Goal: Information Seeking & Learning: Learn about a topic

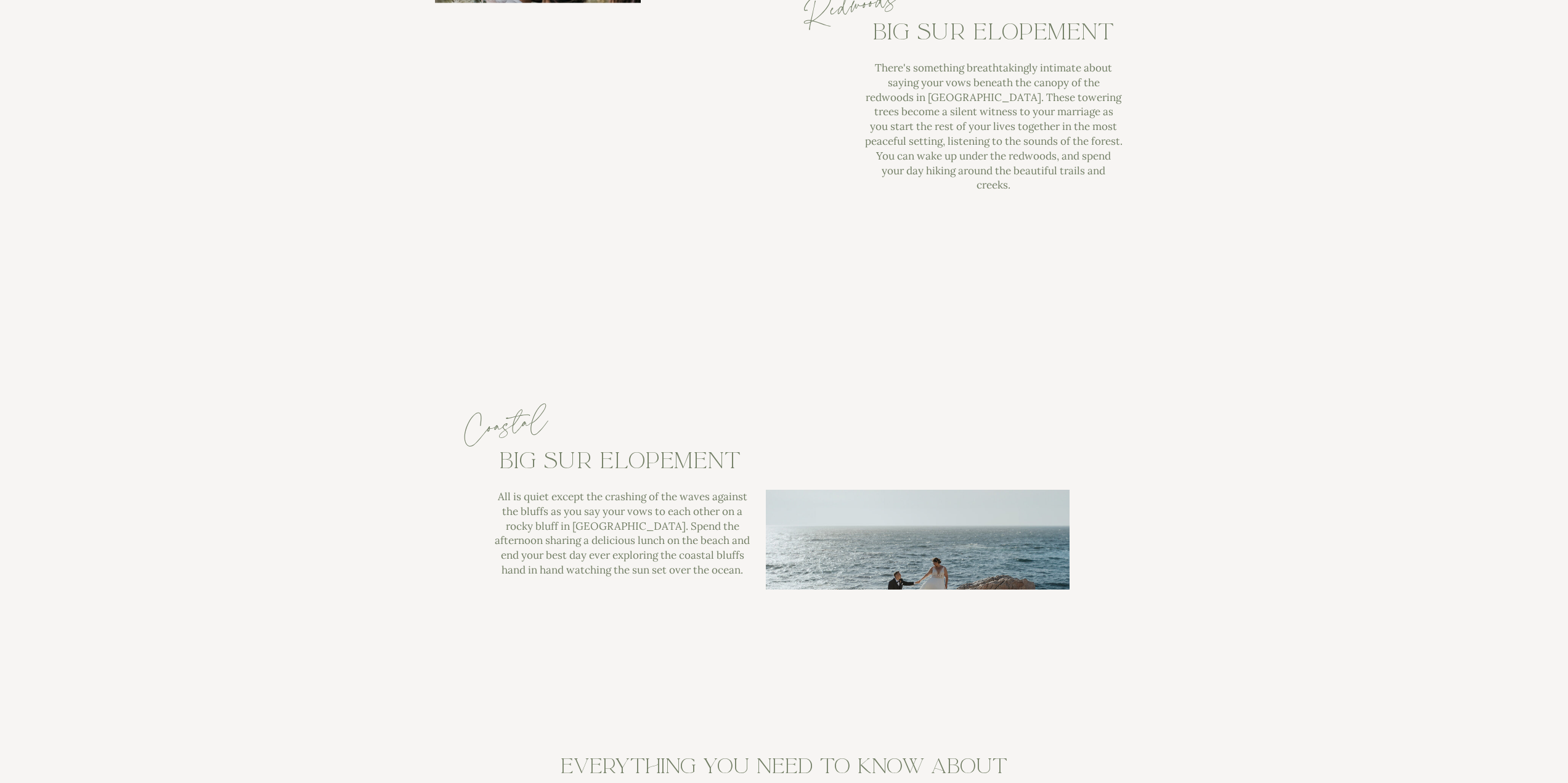
scroll to position [4559, 0]
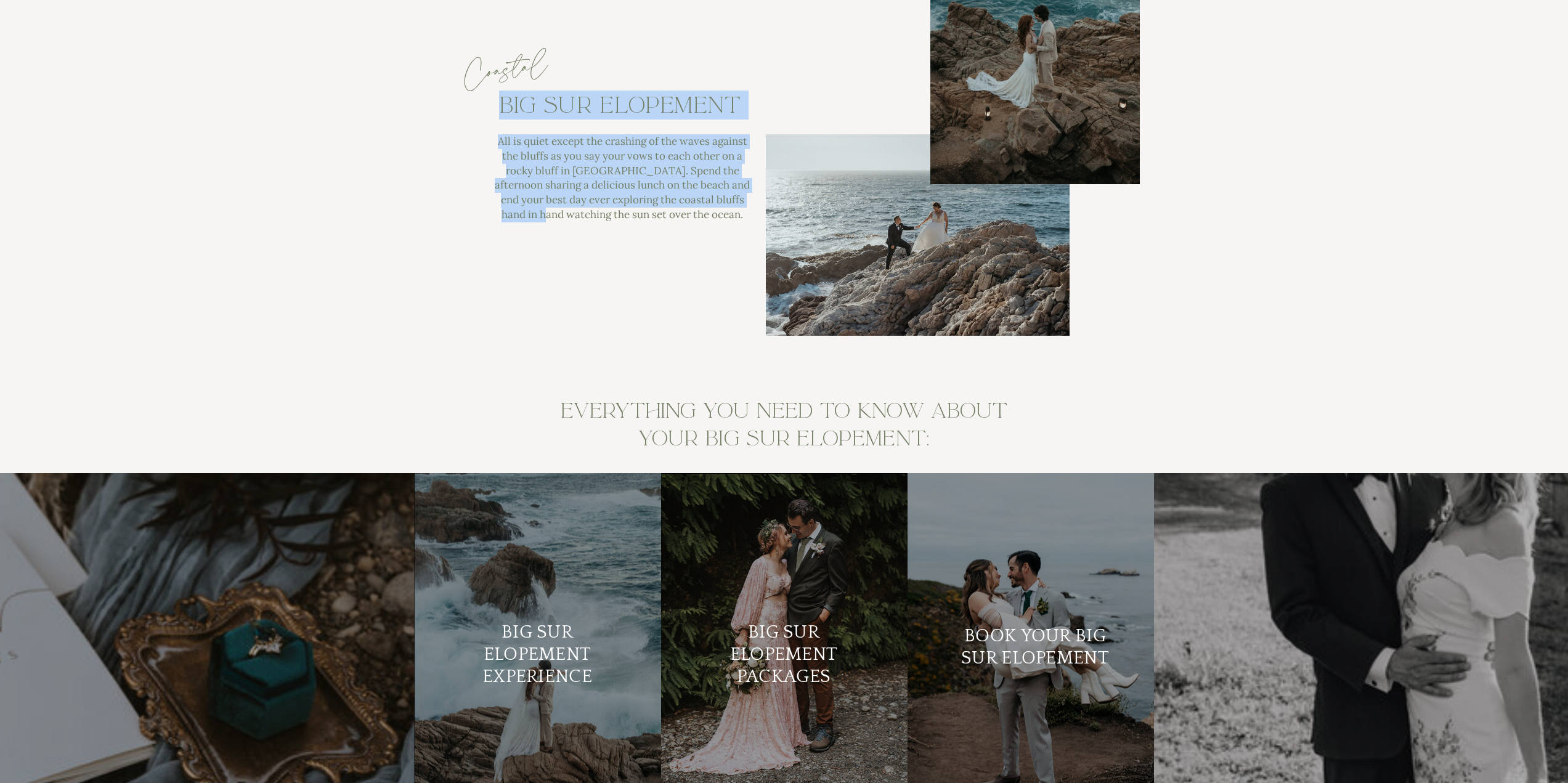
drag, startPoint x: 568, startPoint y: 234, endPoint x: 569, endPoint y: 286, distance: 52.0
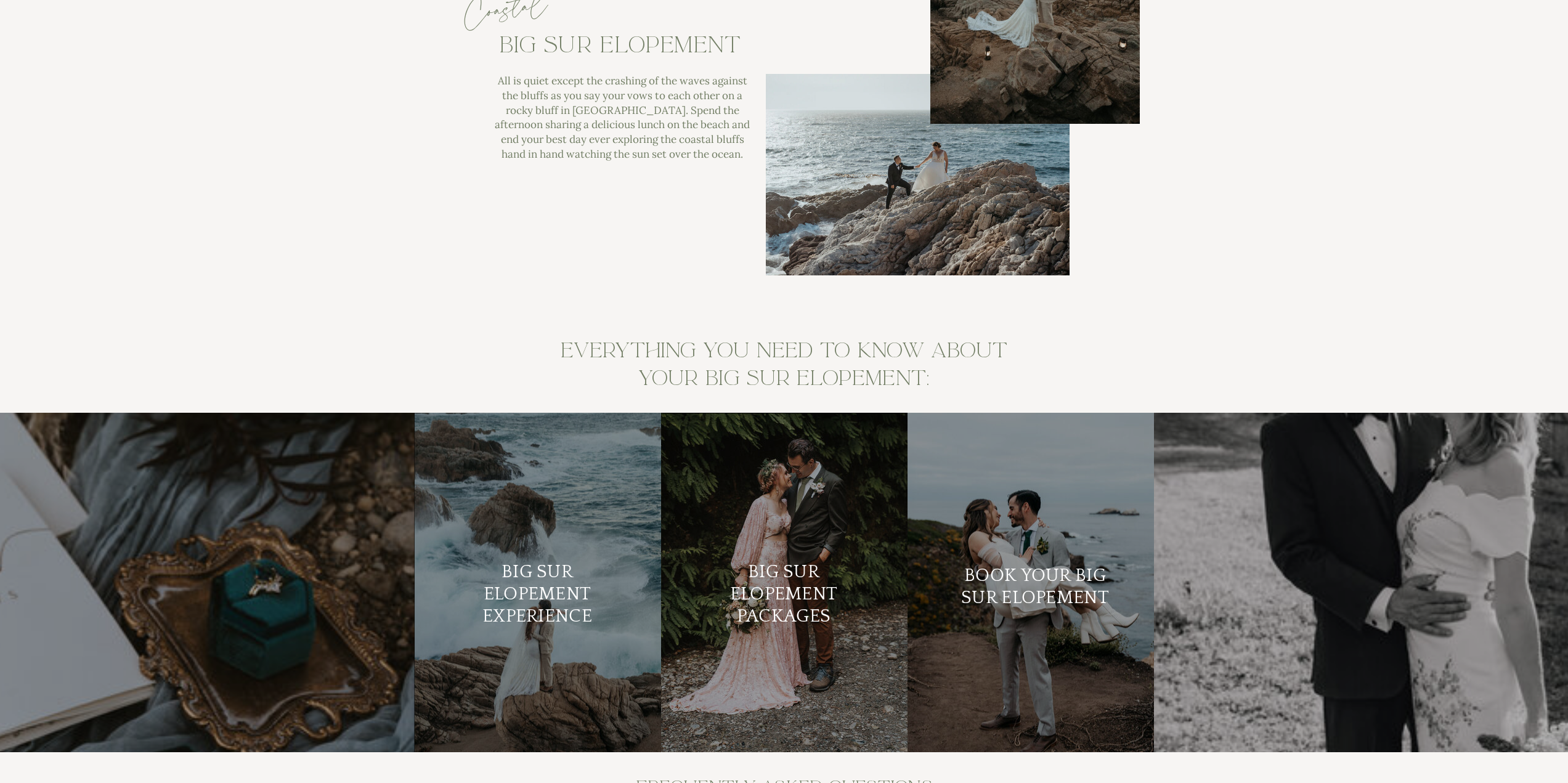
scroll to position [4620, 0]
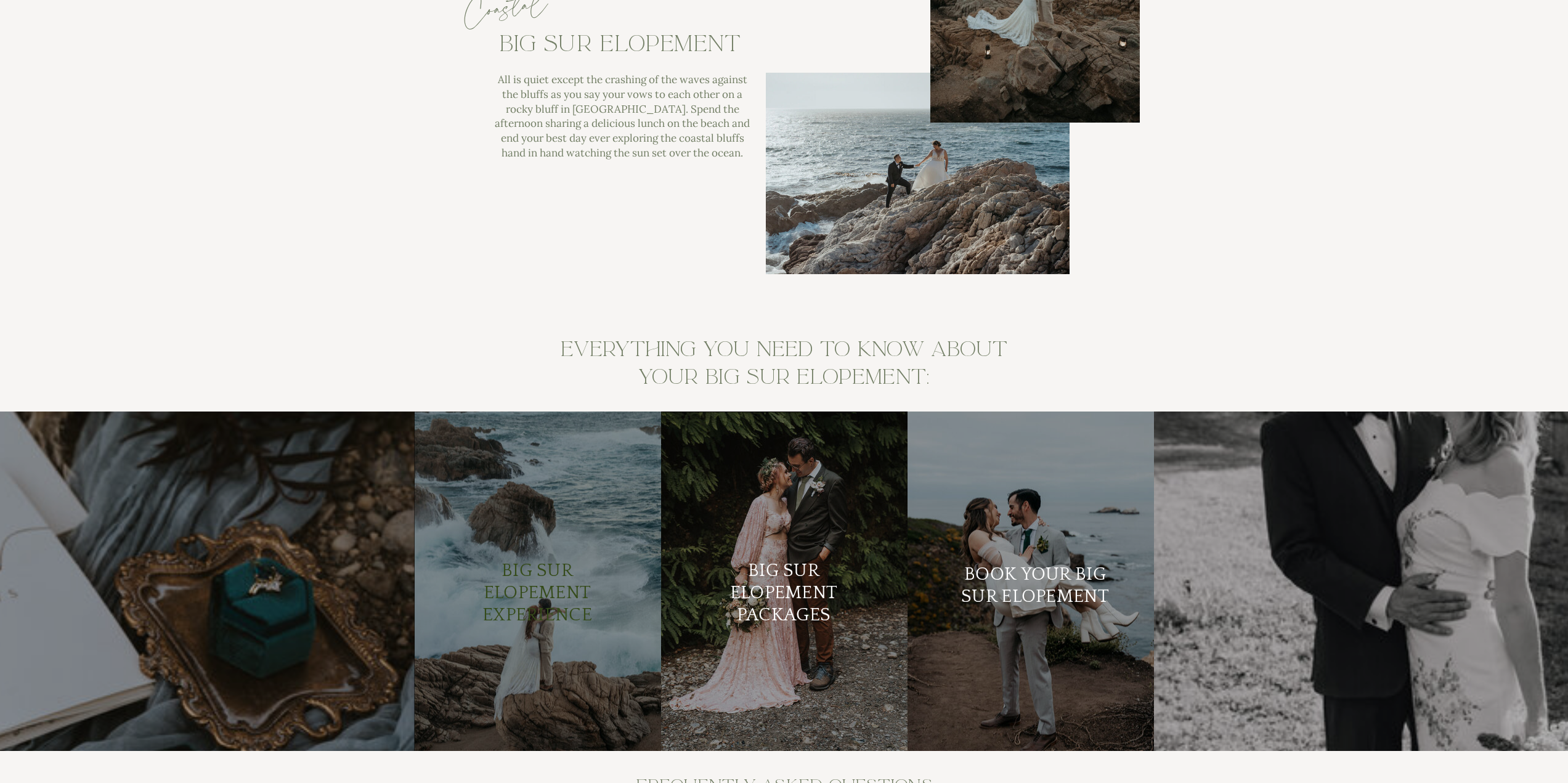
click at [526, 575] on h2 "Big Sur Elopement Experience" at bounding box center [537, 594] width 150 height 67
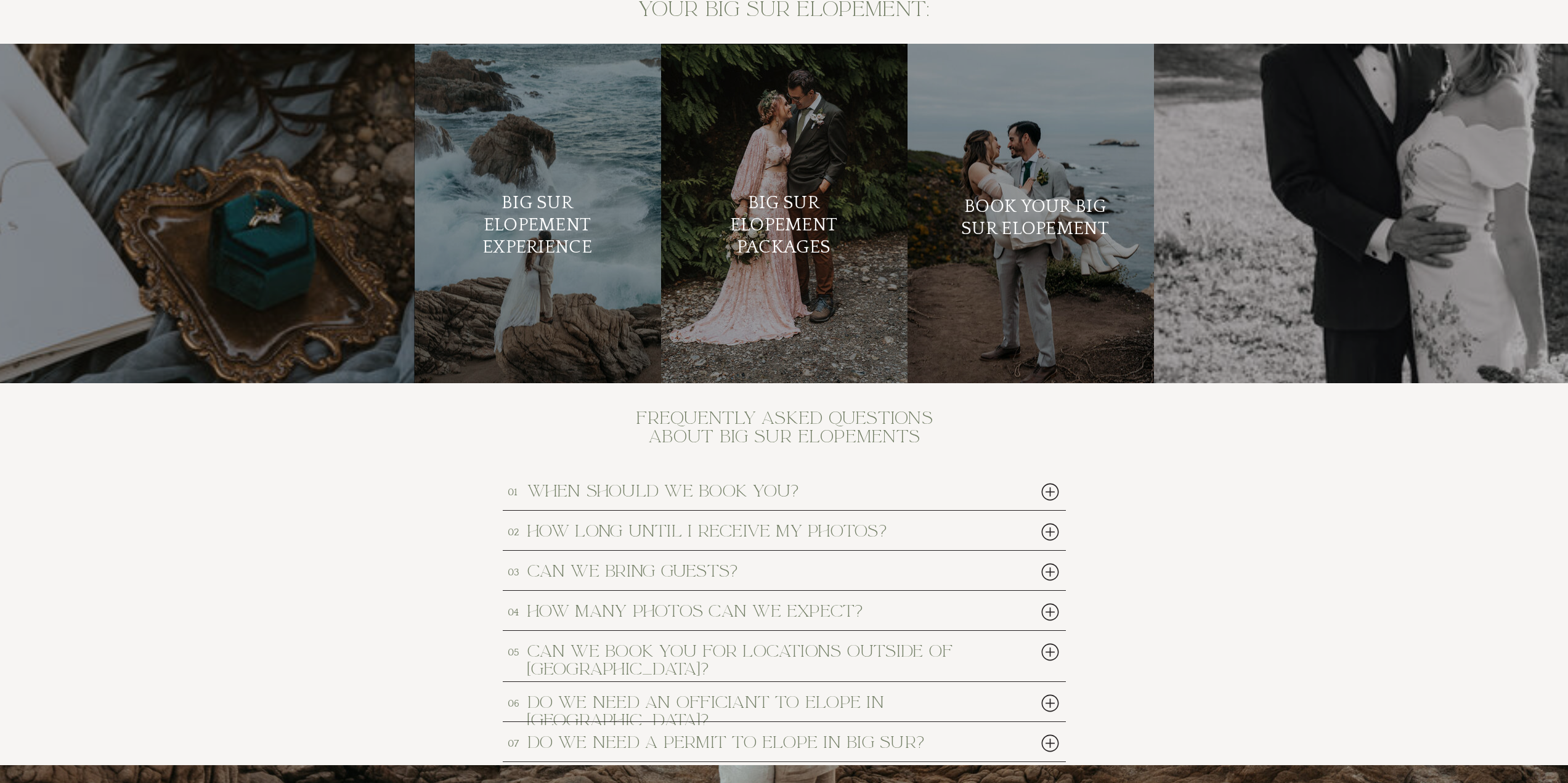
scroll to position [4990, 0]
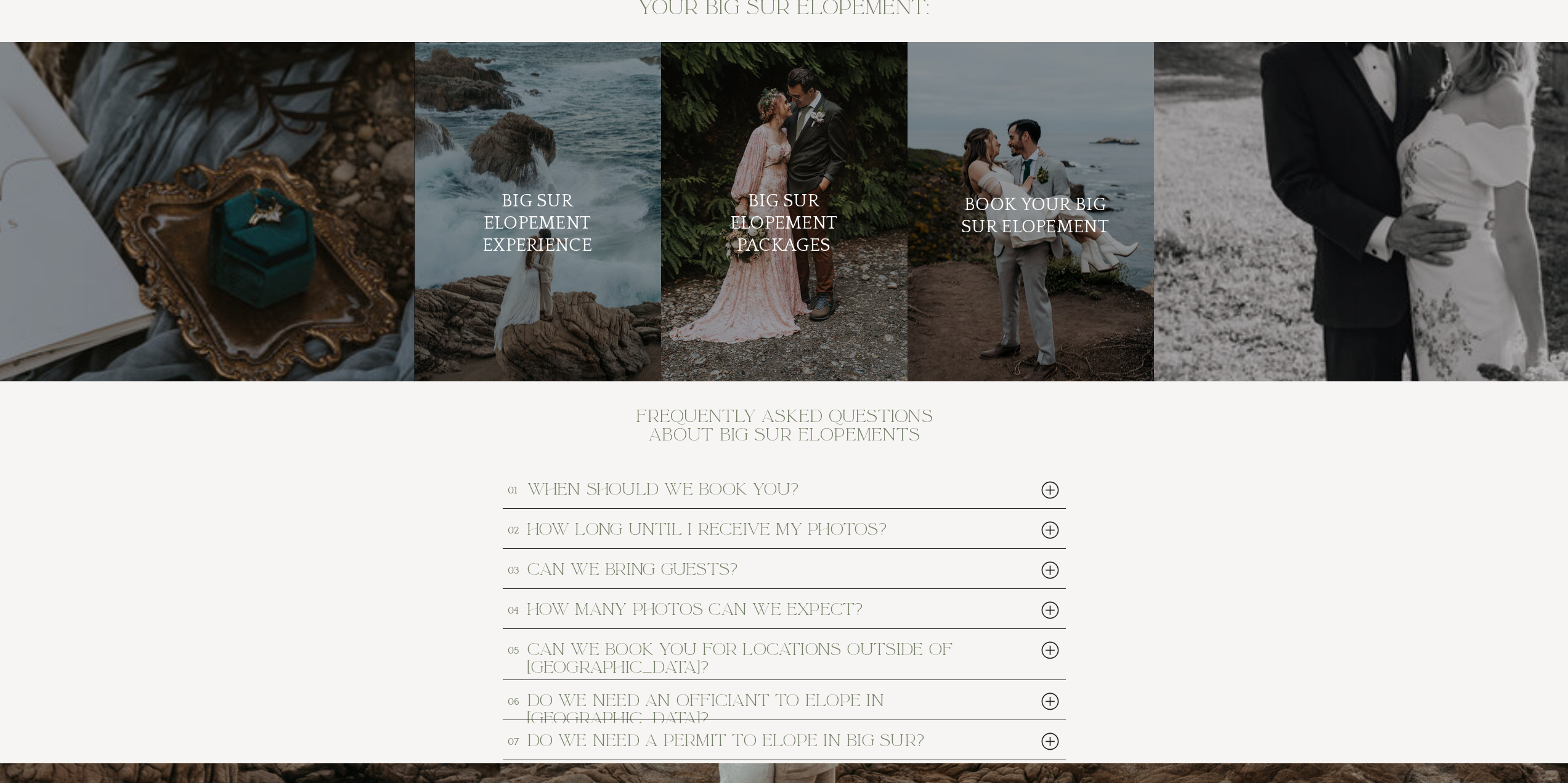
click at [1049, 495] on div at bounding box center [1050, 489] width 25 height 25
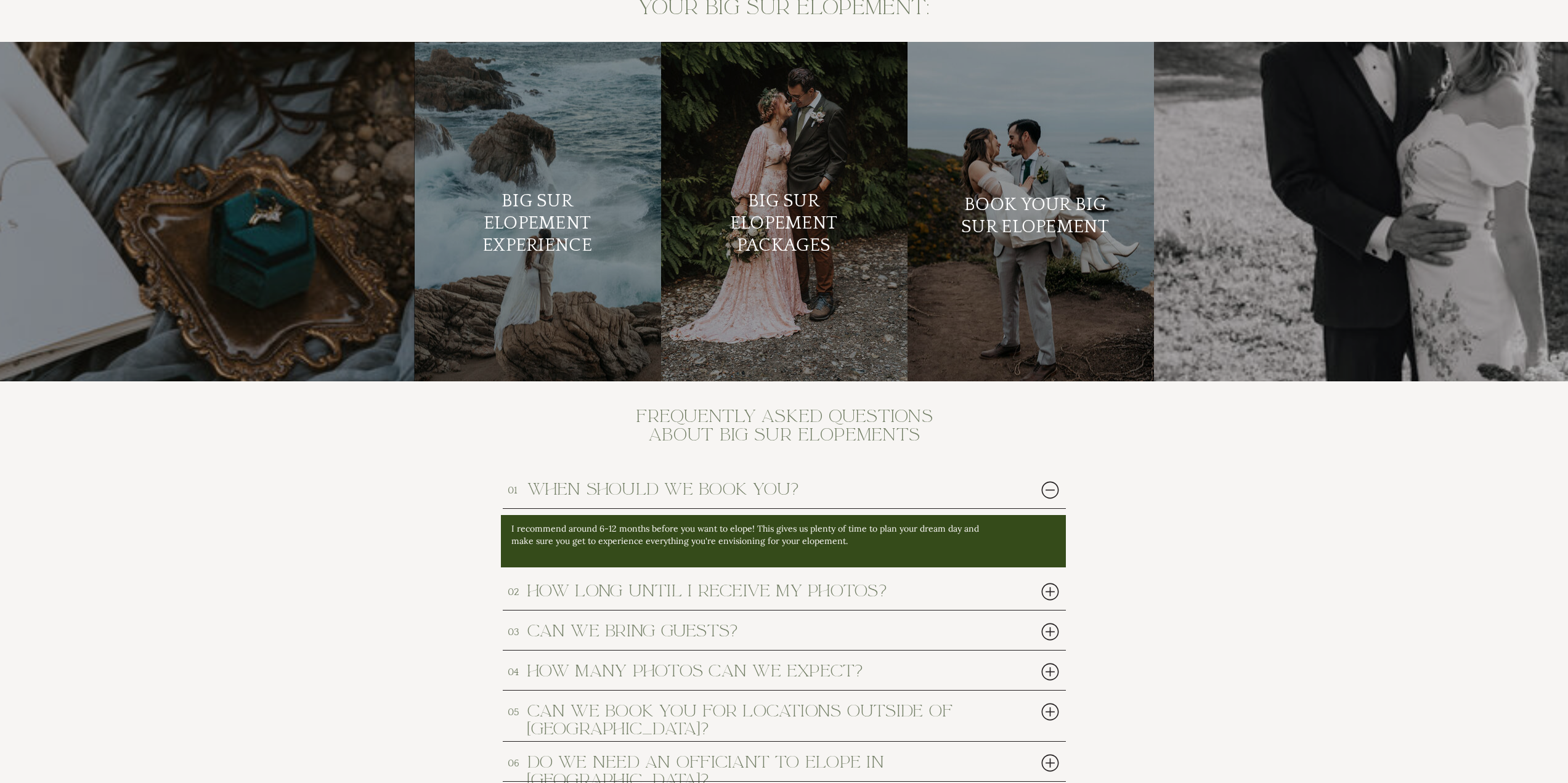
click at [1051, 489] on div at bounding box center [1050, 489] width 25 height 25
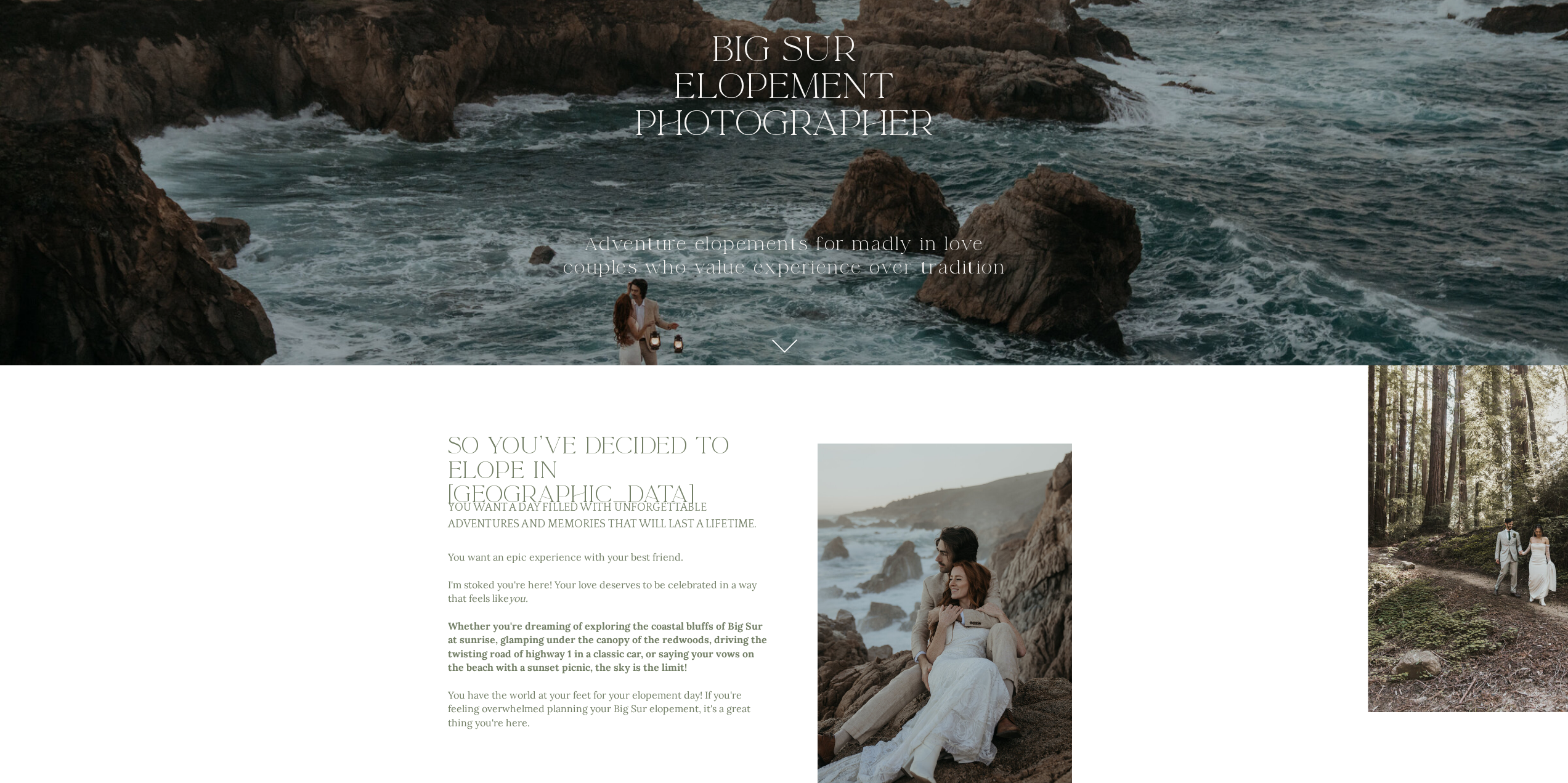
scroll to position [0, 0]
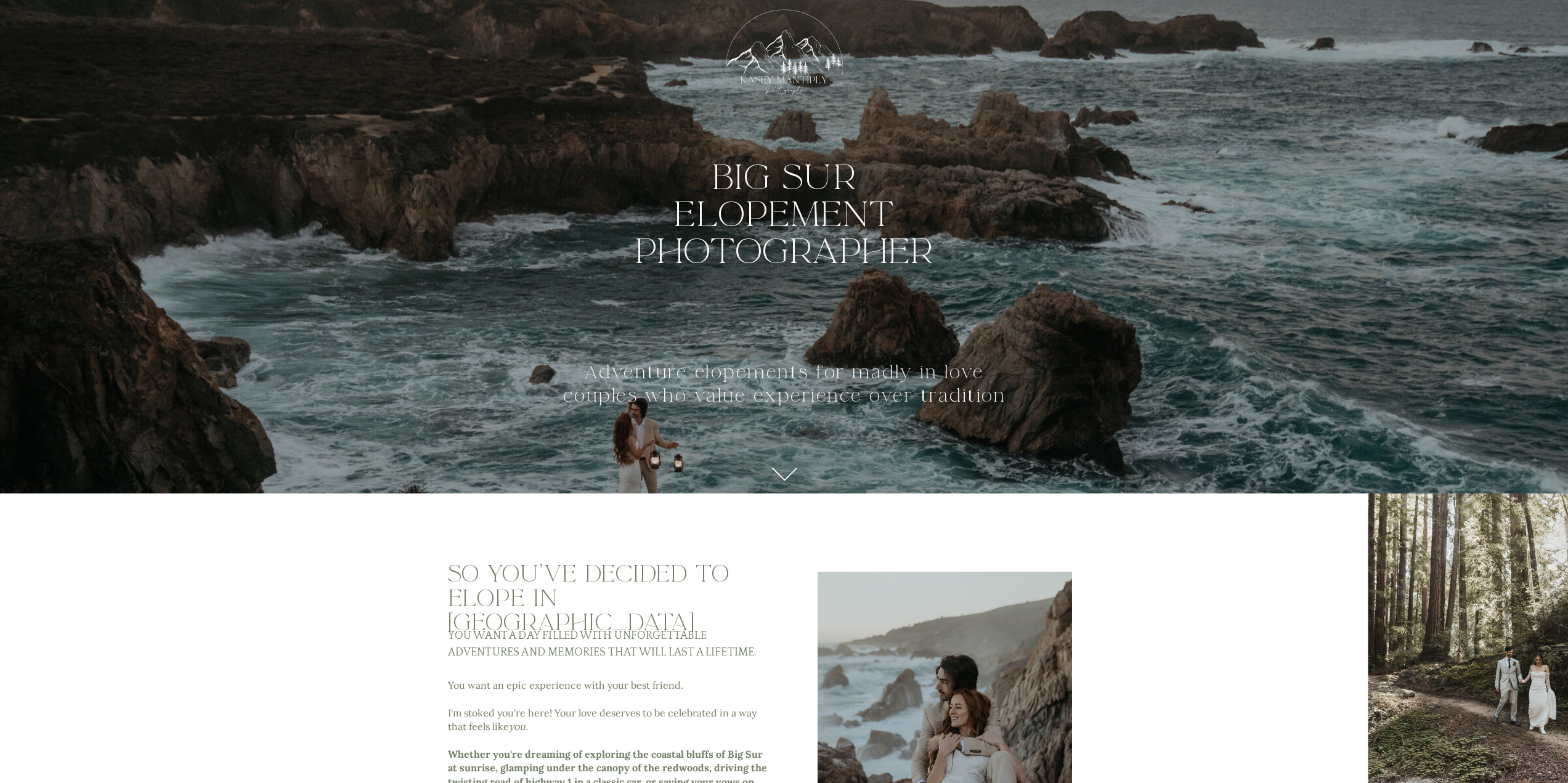
click at [778, 466] on div at bounding box center [785, 475] width 31 height 26
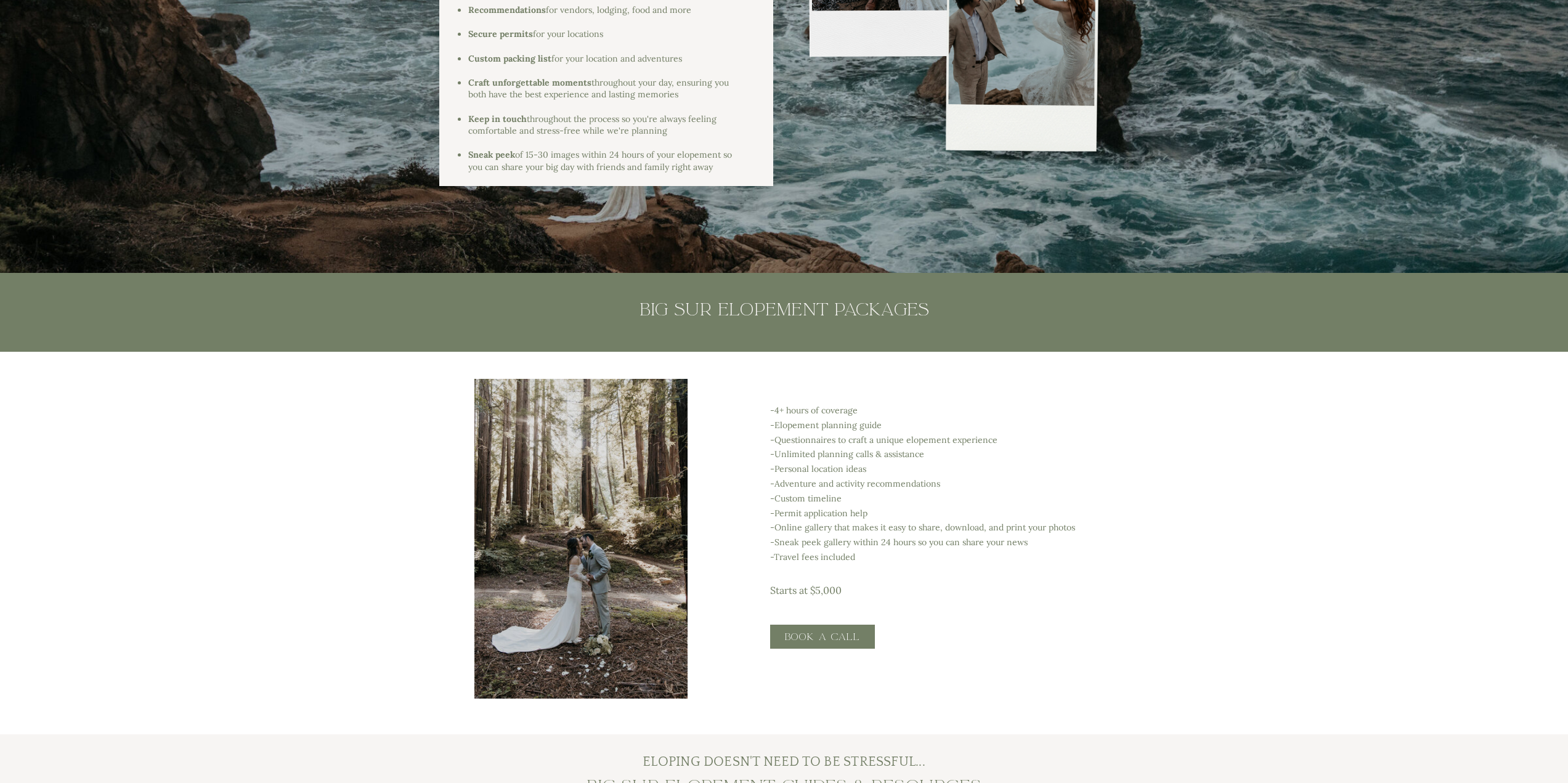
scroll to position [2526, 0]
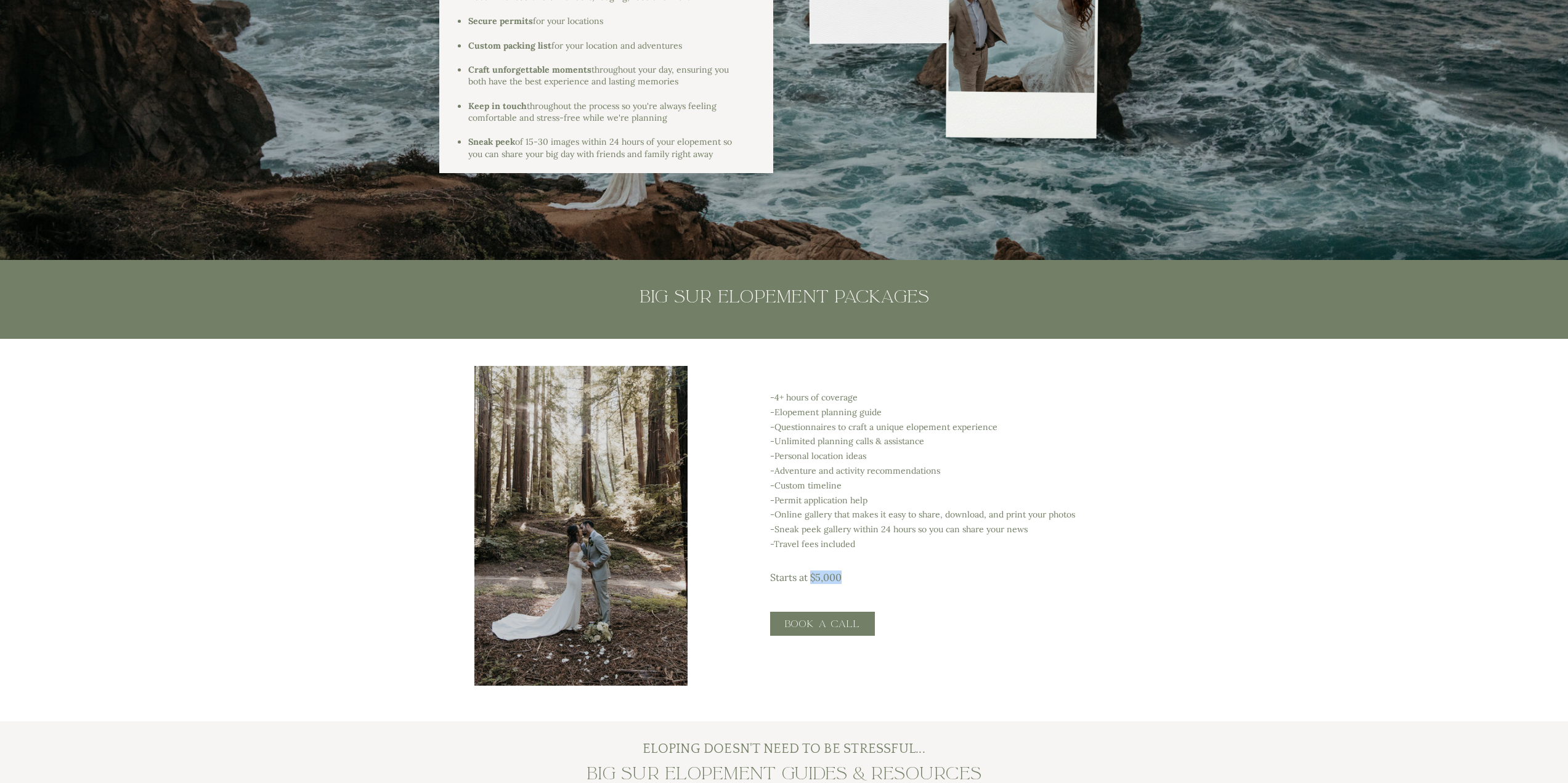
drag, startPoint x: 847, startPoint y: 574, endPoint x: 811, endPoint y: 579, distance: 36.3
click at [811, 579] on p "Starts at $5,000" at bounding box center [818, 576] width 97 height 12
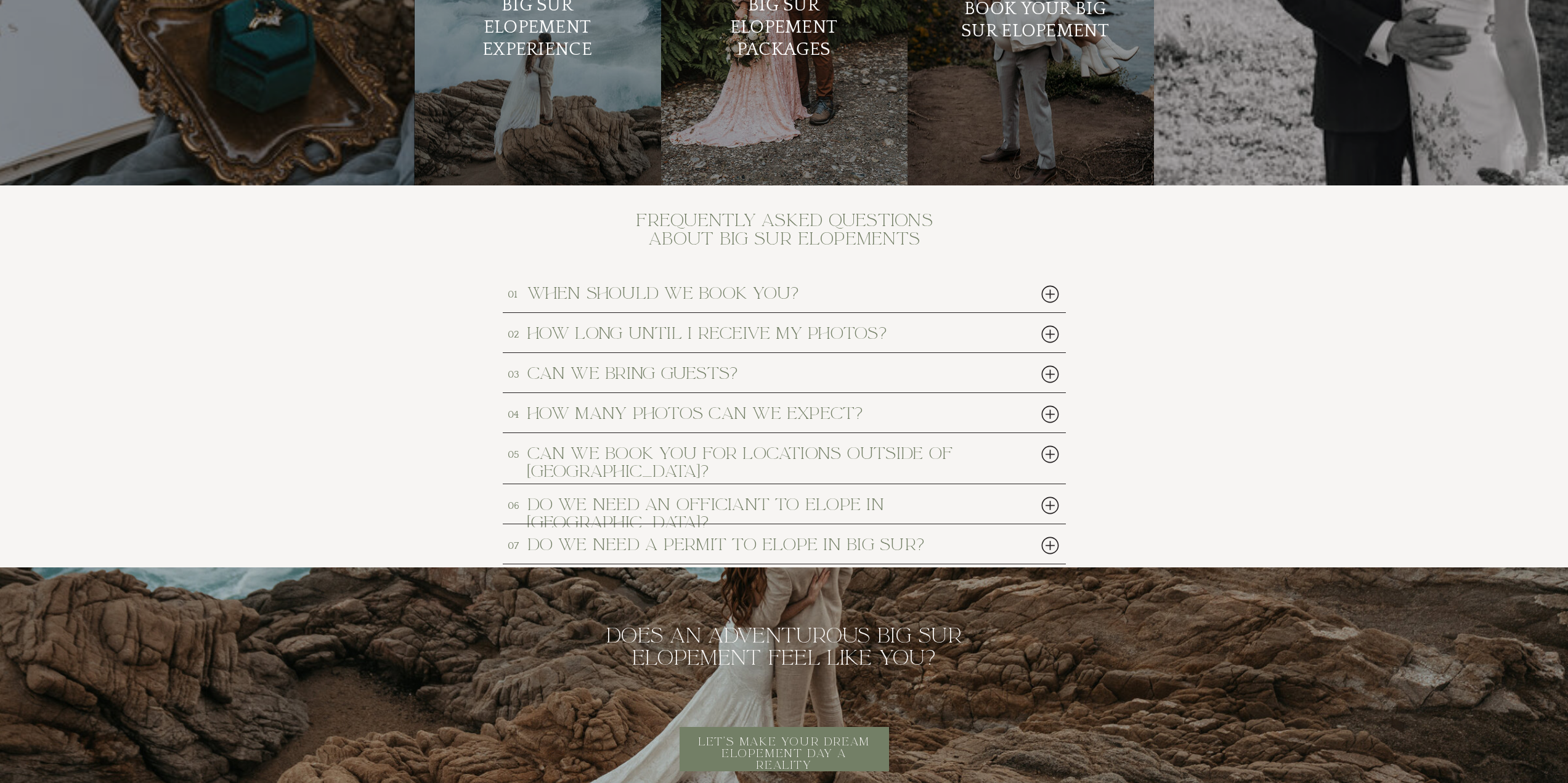
scroll to position [5298, 0]
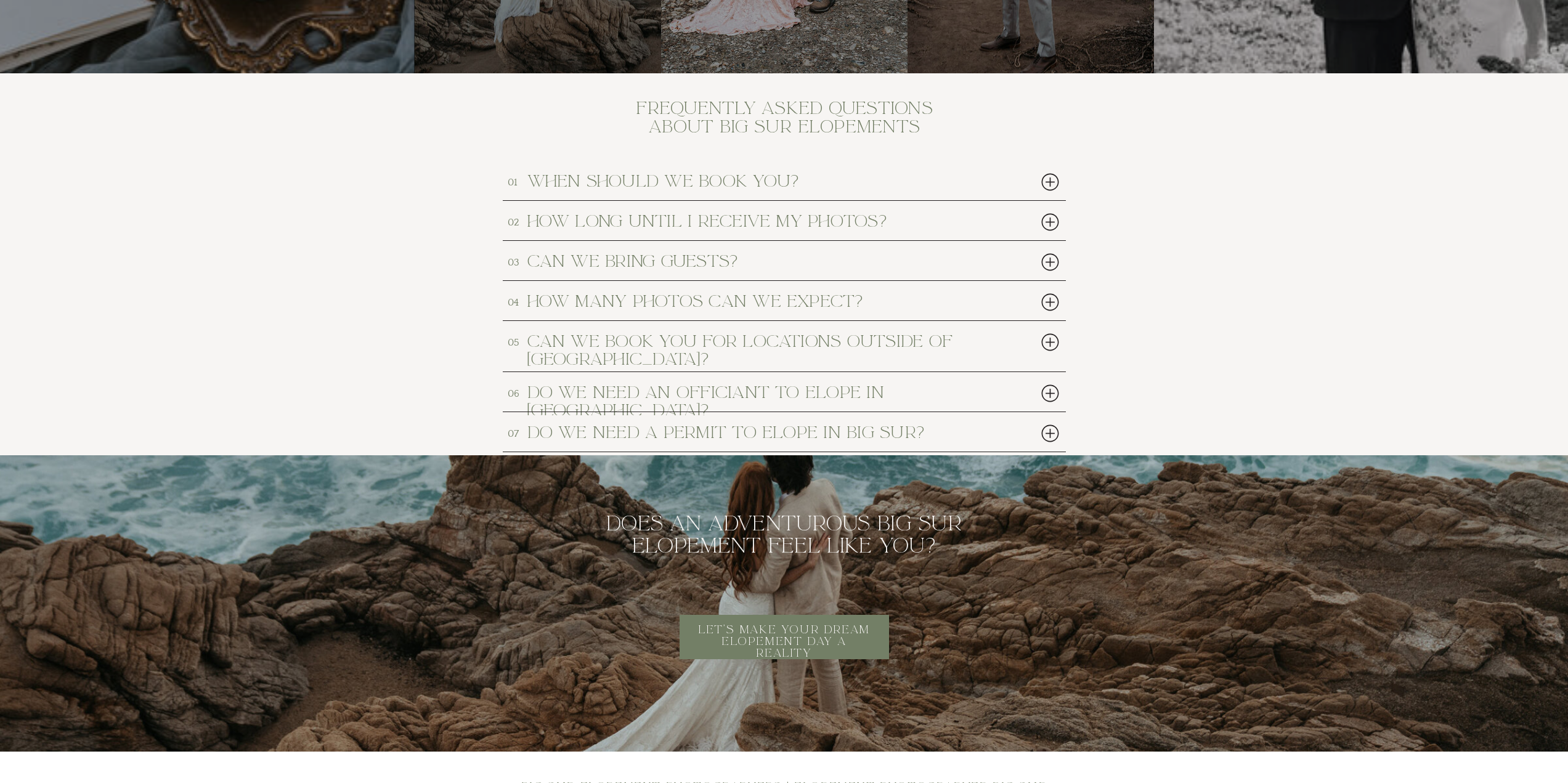
click at [664, 297] on h3 "How many photos can we expect?" at bounding box center [761, 300] width 468 height 16
click at [1047, 304] on div at bounding box center [1050, 302] width 25 height 25
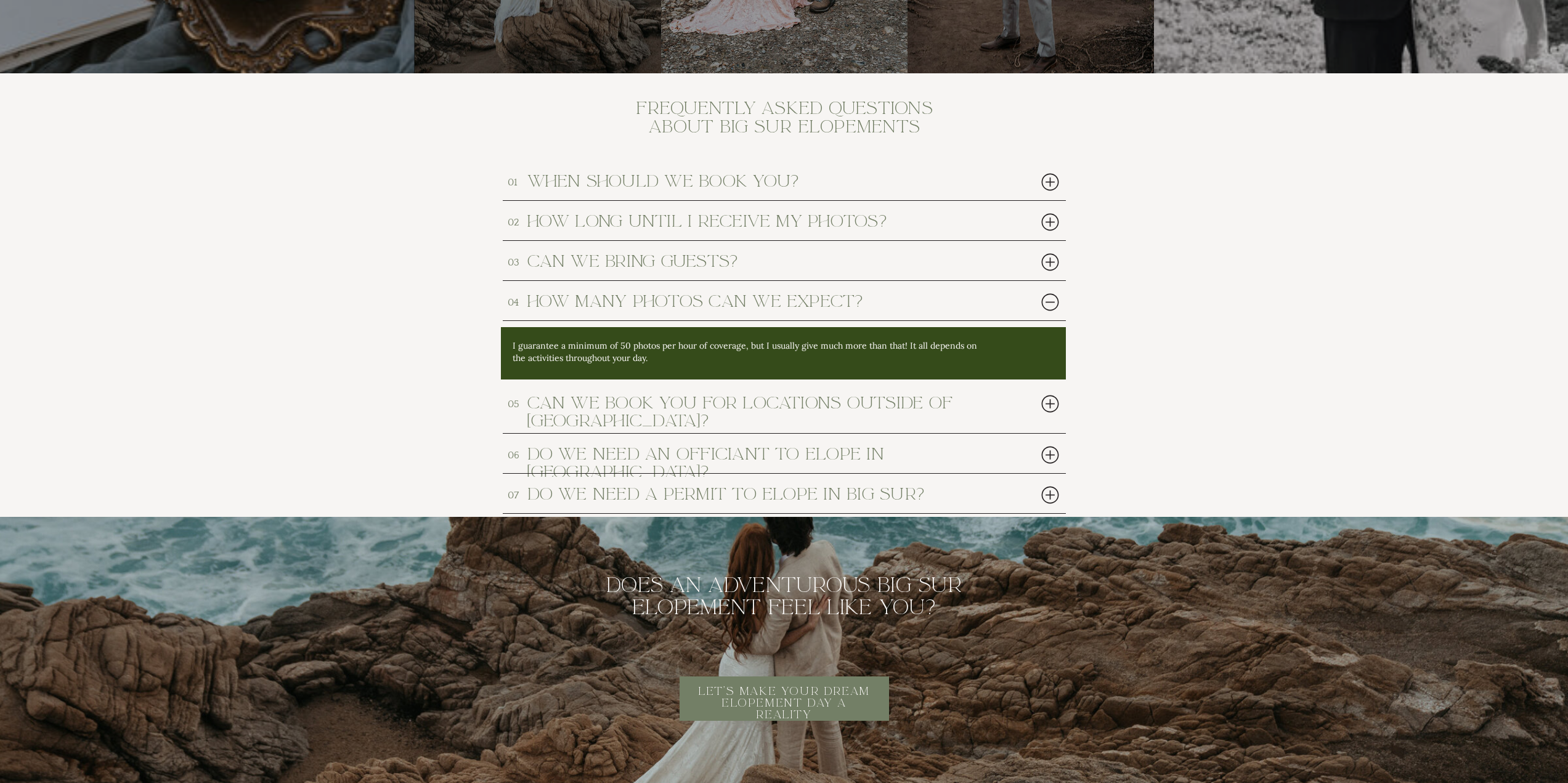
click at [1047, 304] on div at bounding box center [1050, 302] width 25 height 25
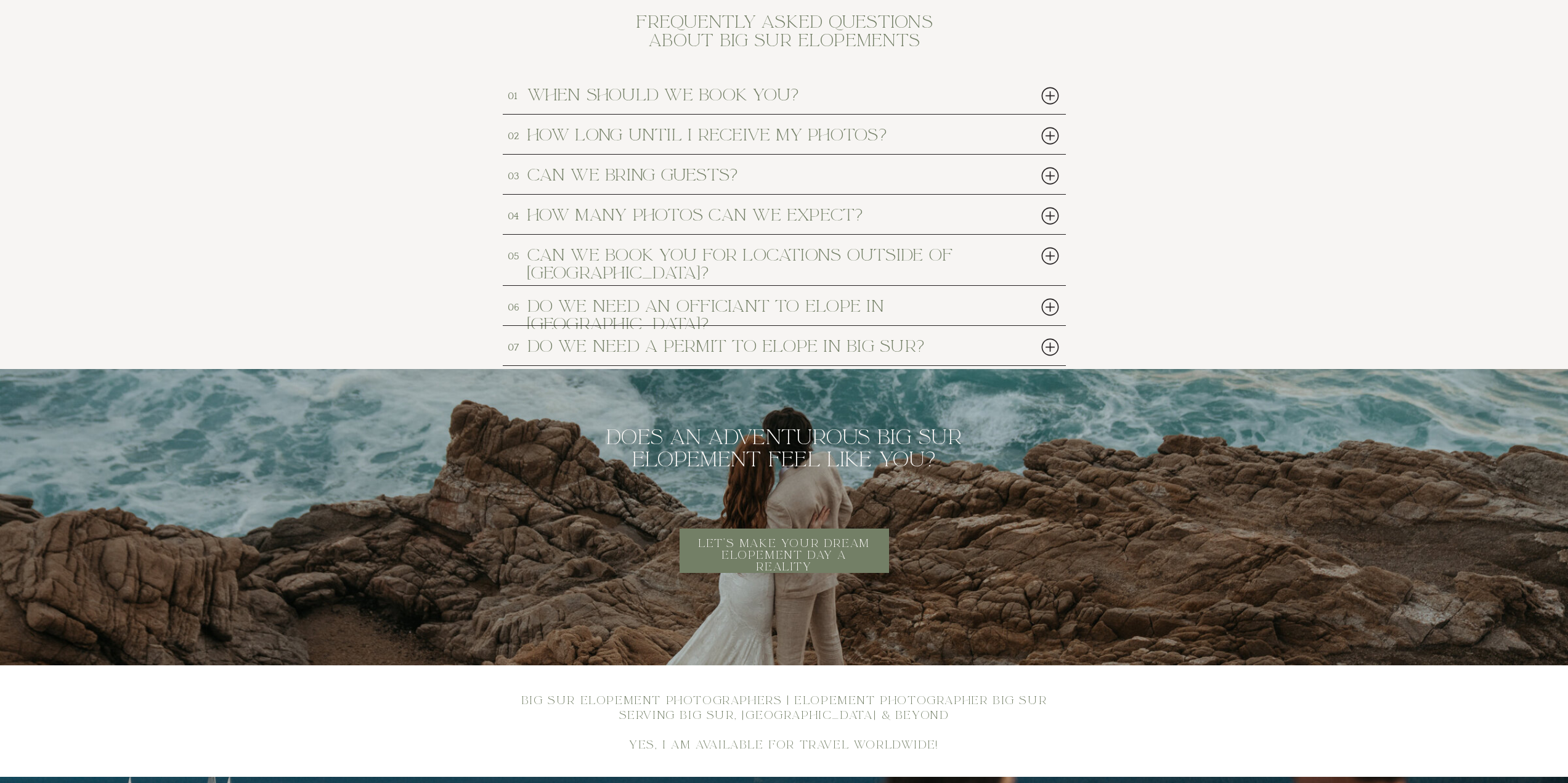
scroll to position [5422, 0]
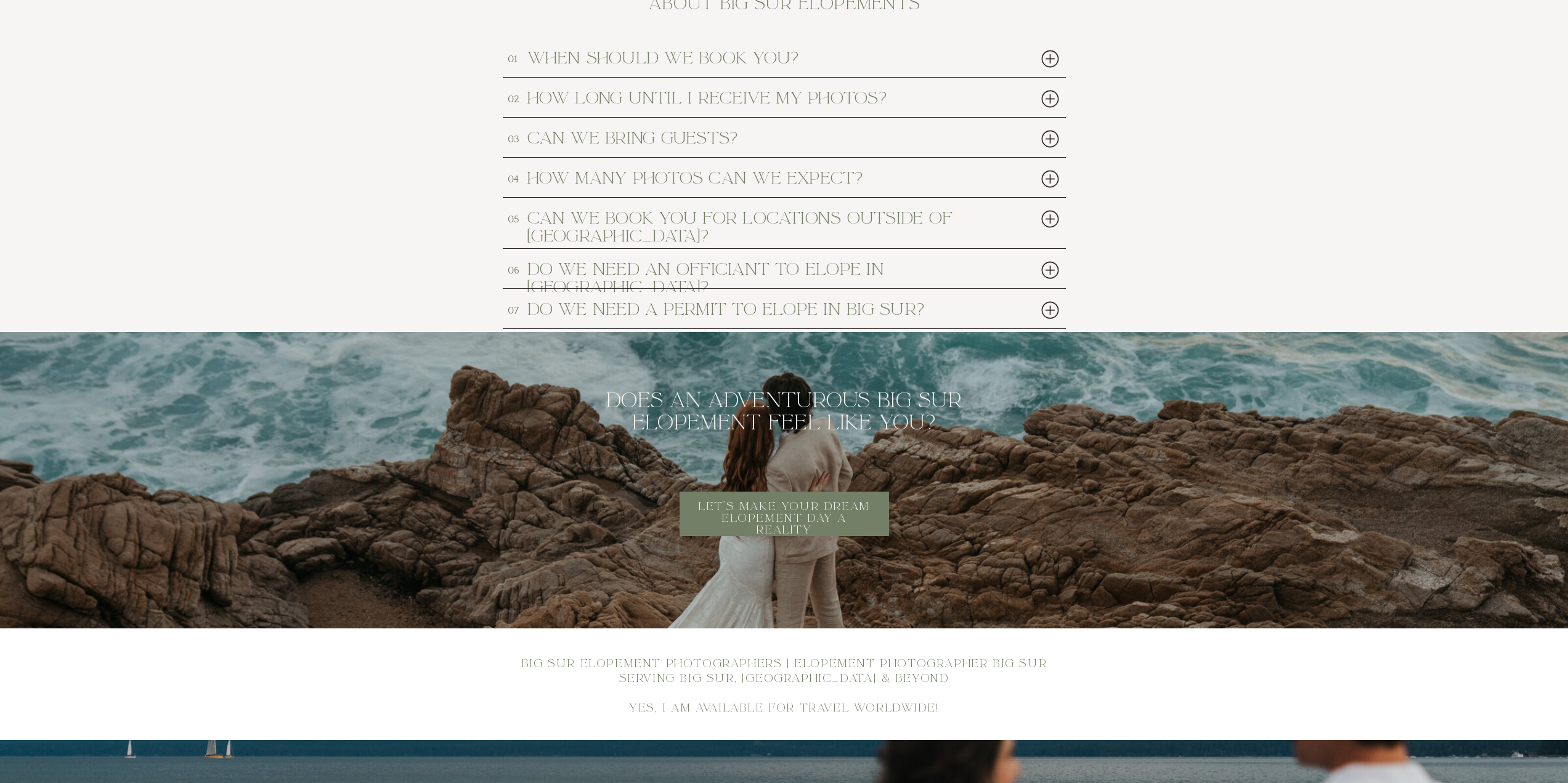
click at [1051, 311] on div at bounding box center [1050, 309] width 25 height 25
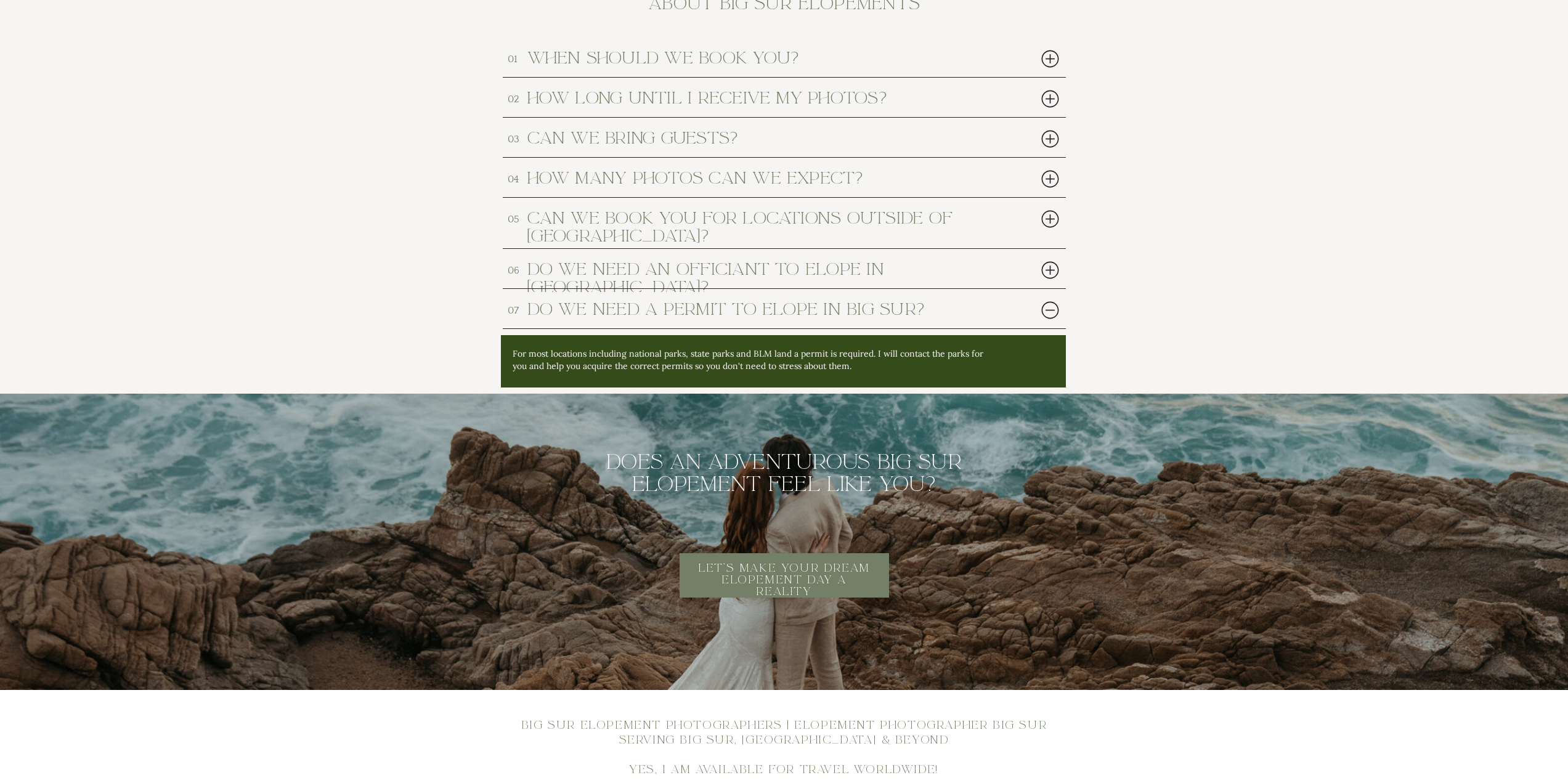
click at [1051, 311] on div at bounding box center [1050, 309] width 25 height 25
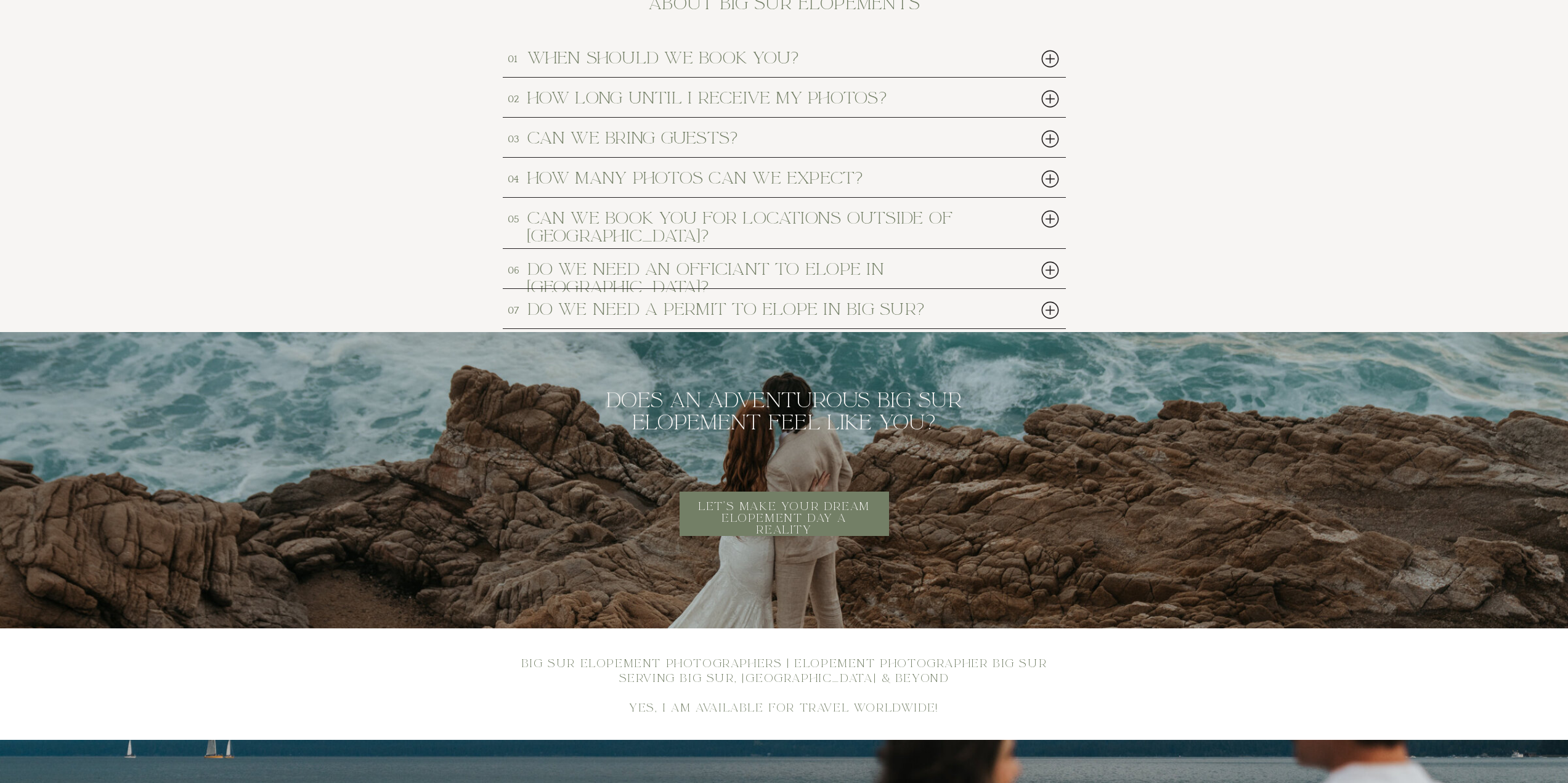
click at [1047, 277] on div at bounding box center [1050, 270] width 25 height 25
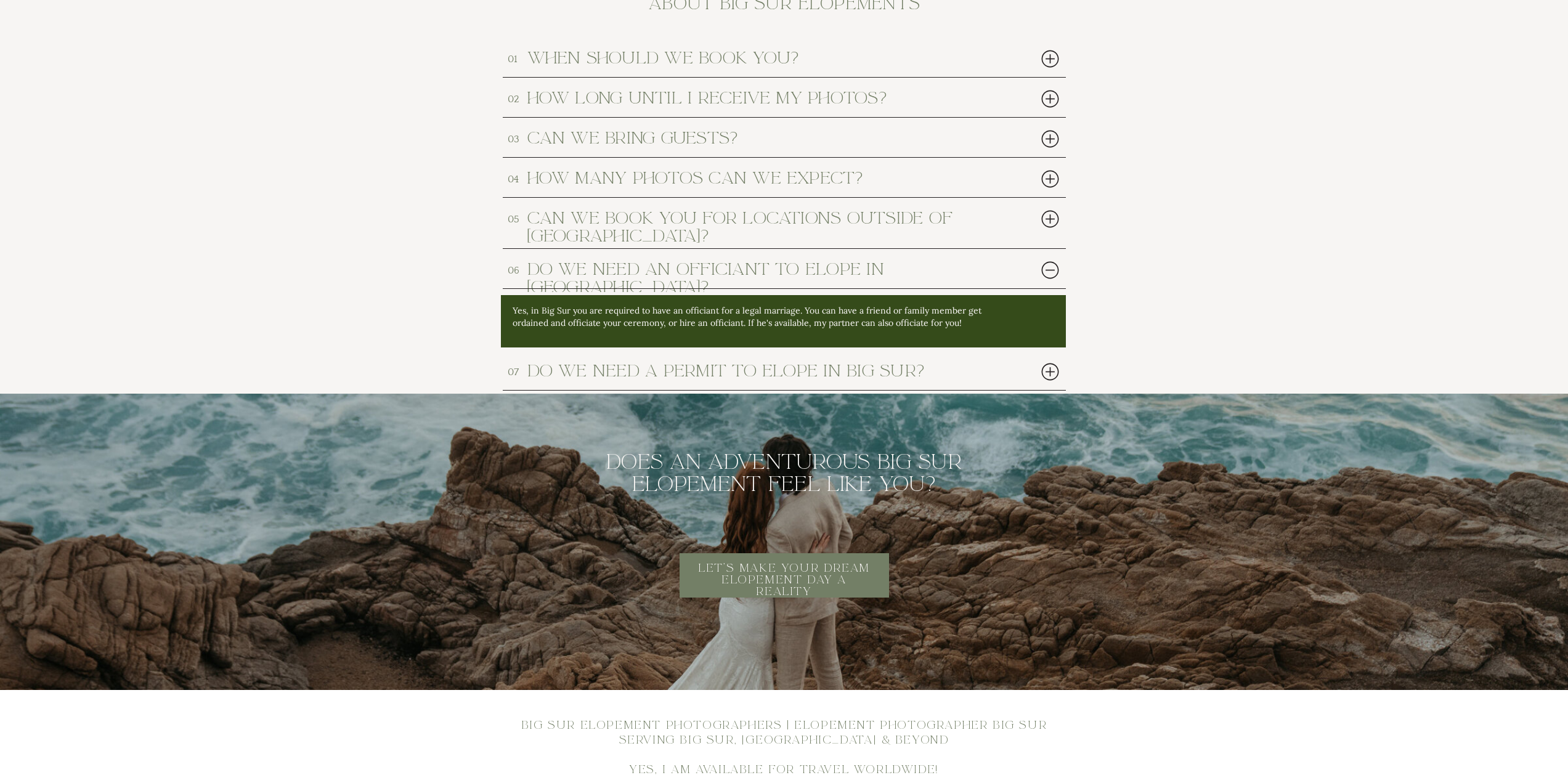
click at [1048, 273] on div at bounding box center [1050, 270] width 25 height 25
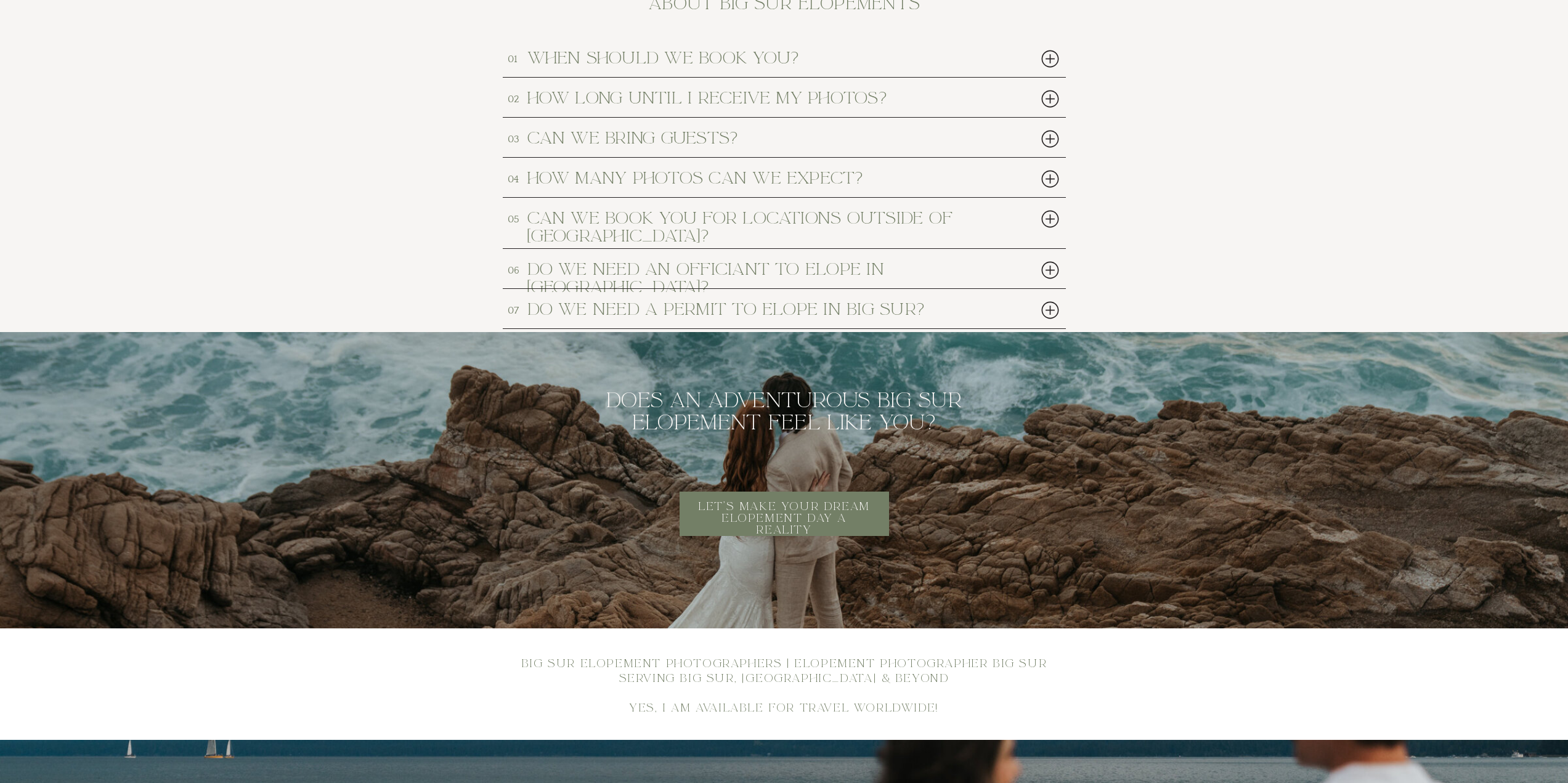
click at [1051, 134] on div at bounding box center [1050, 139] width 25 height 25
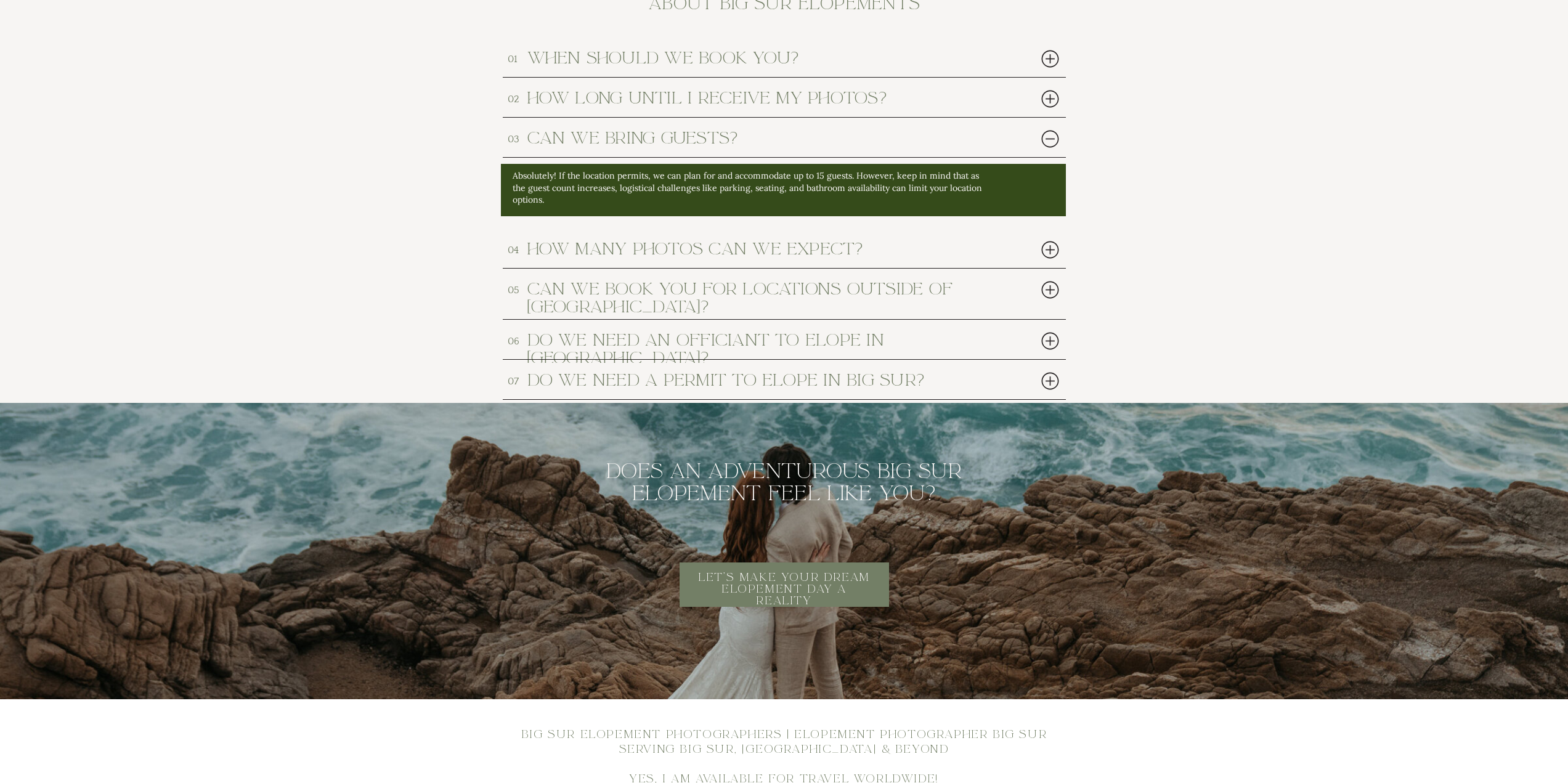
click at [1051, 134] on div at bounding box center [1050, 139] width 25 height 25
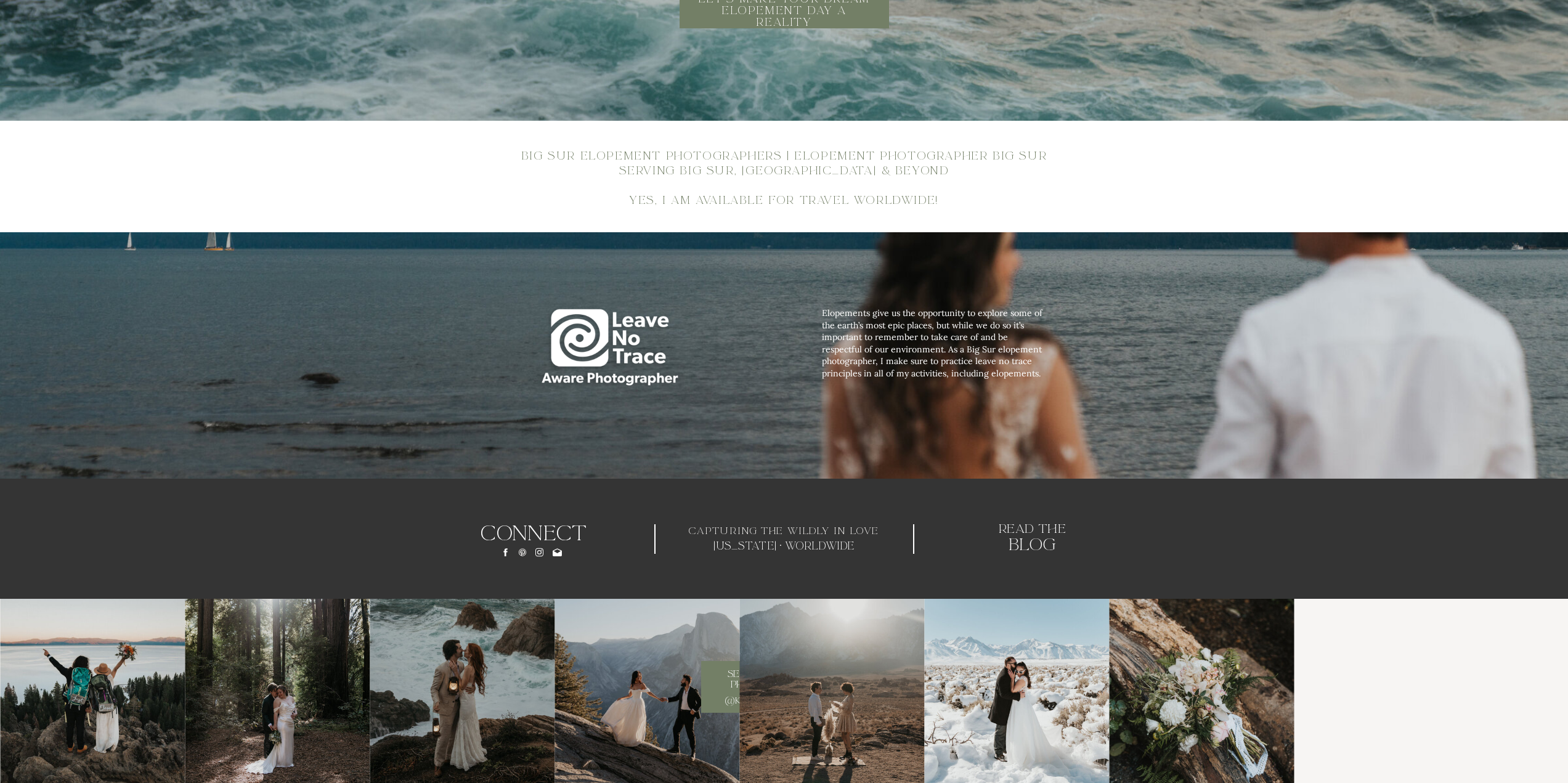
scroll to position [6161, 0]
